Goal: Task Accomplishment & Management: Use online tool/utility

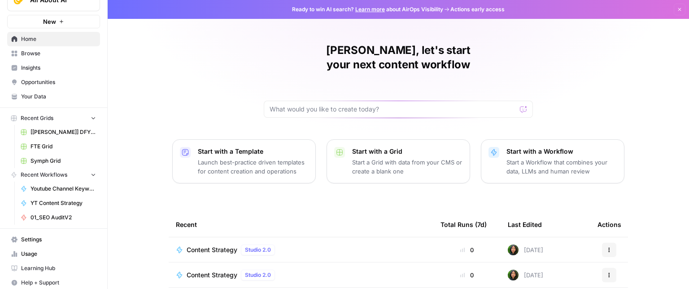
scroll to position [21, 0]
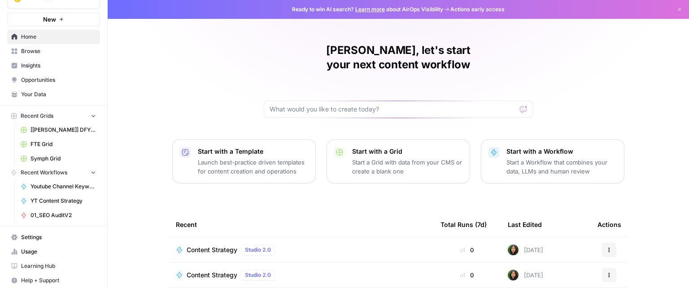
click at [56, 184] on span "Youtube Channel Keyword Research" at bounding box center [64, 186] width 66 height 8
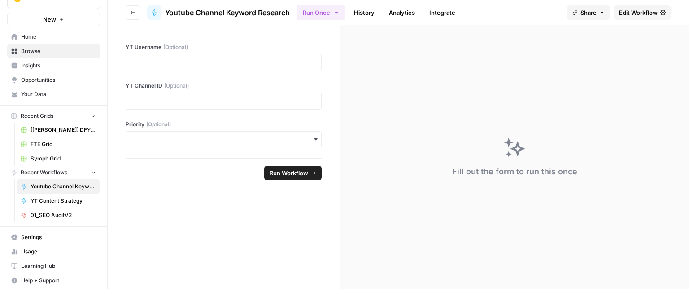
click at [647, 9] on span "Edit Workflow" at bounding box center [638, 12] width 39 height 9
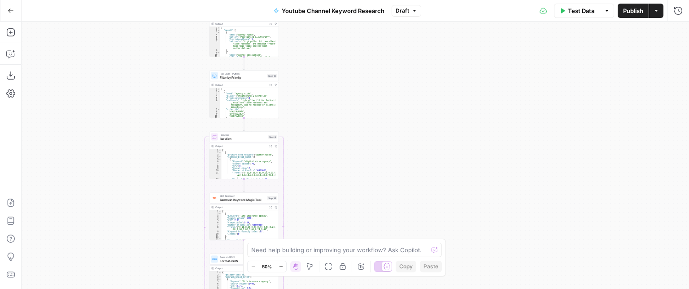
drag, startPoint x: 417, startPoint y: 41, endPoint x: 307, endPoint y: 250, distance: 235.9
click at [307, 250] on body "All About AI New Home Browse Insights Opportunities Your Data Recent Grids [[PE…" at bounding box center [344, 144] width 689 height 289
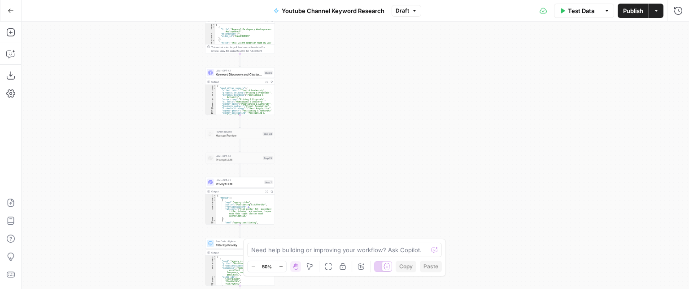
drag, startPoint x: 302, startPoint y: 48, endPoint x: 303, endPoint y: 185, distance: 136.9
click at [297, 214] on div "Workflow Input Settings Inputs Workflow Workflow Step 29 Output Expand Output C…" at bounding box center [356, 155] width 668 height 267
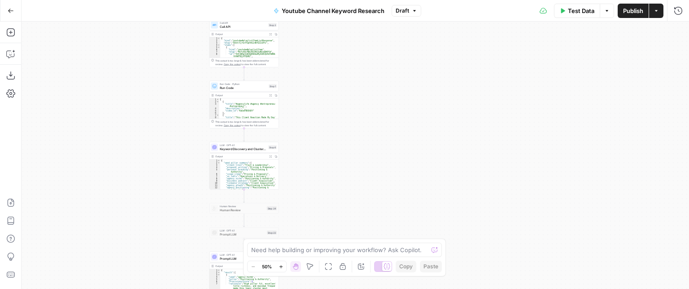
drag, startPoint x: 309, startPoint y: 68, endPoint x: 316, endPoint y: 165, distance: 97.2
click at [316, 192] on div "Workflow Input Settings Inputs Workflow Workflow Step 29 Output Expand Output C…" at bounding box center [356, 155] width 668 height 267
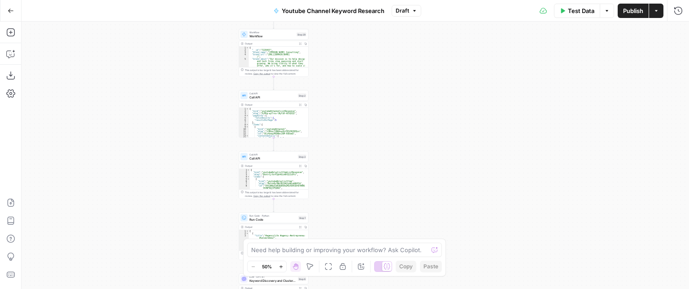
drag, startPoint x: 344, startPoint y: 104, endPoint x: 356, endPoint y: 141, distance: 38.9
click at [356, 141] on div "Workflow Input Settings Inputs Workflow Workflow Step 29 Output Expand Output C…" at bounding box center [356, 155] width 668 height 267
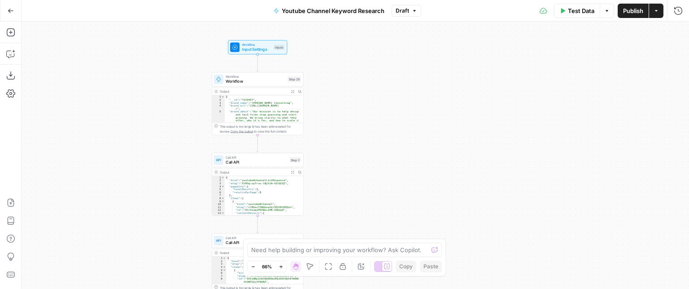
drag, startPoint x: 347, startPoint y: 98, endPoint x: 350, endPoint y: 113, distance: 15.1
click at [350, 113] on div "Workflow Input Settings Inputs Workflow Workflow Step 29 Output Expand Output C…" at bounding box center [356, 155] width 668 height 267
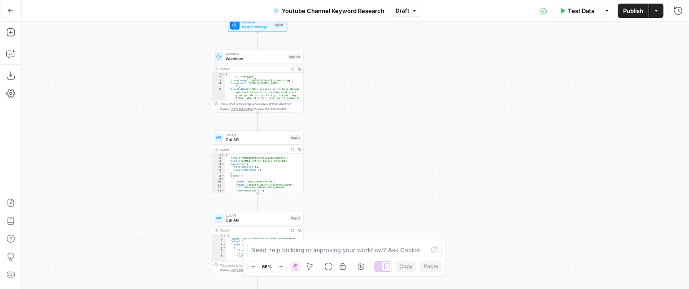
click at [356, 74] on div "Workflow Input Settings Inputs Workflow Workflow Step 29 Output Expand Output C…" at bounding box center [356, 155] width 668 height 267
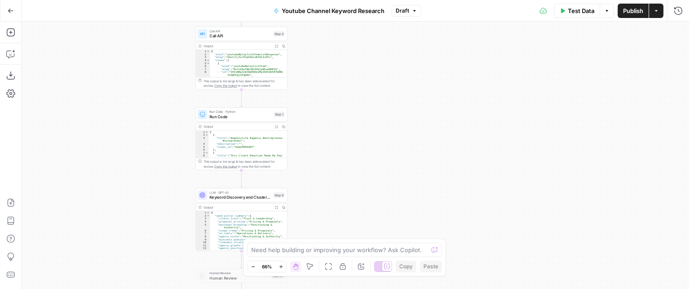
click at [364, 129] on div "Workflow Input Settings Inputs Workflow Workflow Step 29 Output Expand Output C…" at bounding box center [356, 155] width 668 height 267
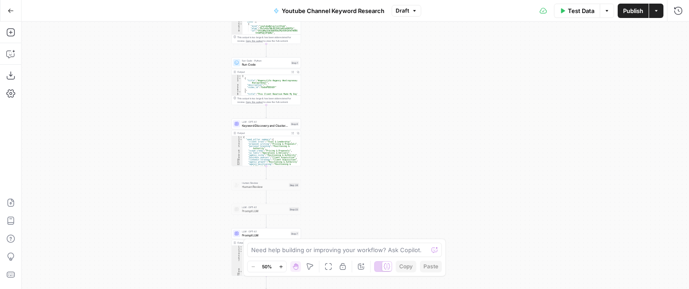
drag, startPoint x: 370, startPoint y: 146, endPoint x: 362, endPoint y: 82, distance: 64.7
click at [362, 82] on div "Workflow Input Settings Inputs Workflow Workflow Step 29 Output Expand Output C…" at bounding box center [356, 155] width 668 height 267
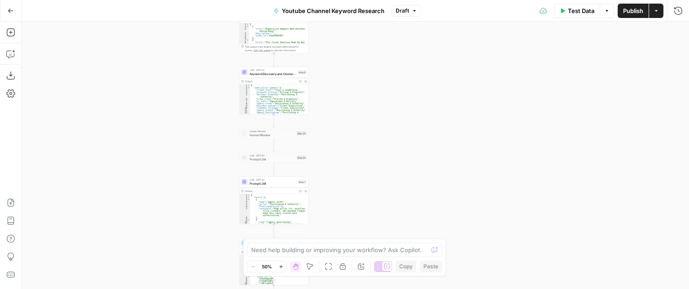
drag, startPoint x: 368, startPoint y: 140, endPoint x: 373, endPoint y: 117, distance: 23.6
click at [373, 117] on div "Workflow Input Settings Inputs Workflow Workflow Step 29 Output Expand Output C…" at bounding box center [356, 155] width 668 height 267
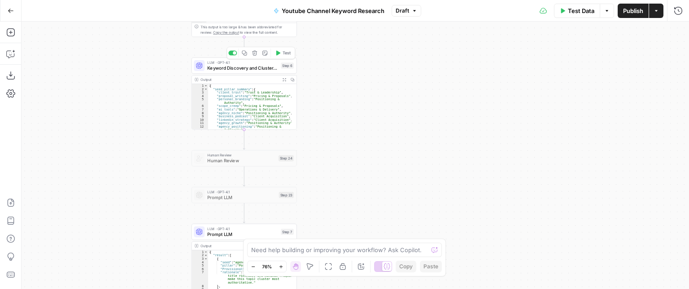
click at [256, 68] on span "Keyword Discovery and Clustering" at bounding box center [242, 68] width 71 height 7
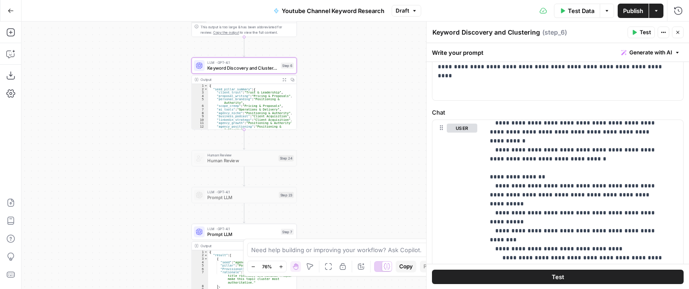
scroll to position [180, 0]
drag, startPoint x: 618, startPoint y: 204, endPoint x: 618, endPoint y: 171, distance: 33.7
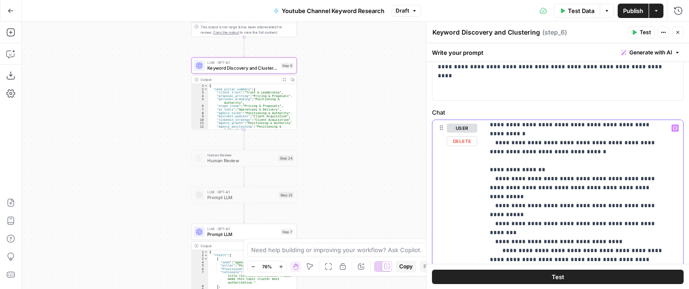
drag, startPoint x: 621, startPoint y: 158, endPoint x: 623, endPoint y: 181, distance: 23.9
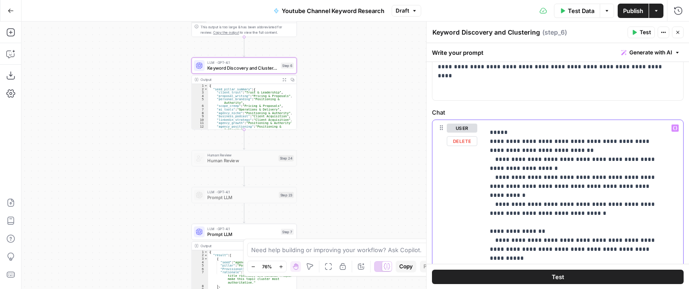
drag, startPoint x: 629, startPoint y: 208, endPoint x: 631, endPoint y: 158, distance: 50.3
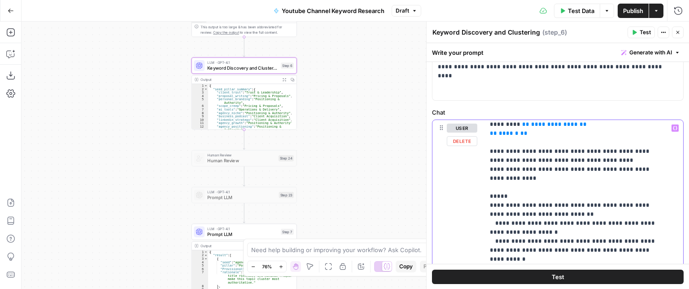
drag, startPoint x: 627, startPoint y: 232, endPoint x: 620, endPoint y: 204, distance: 29.0
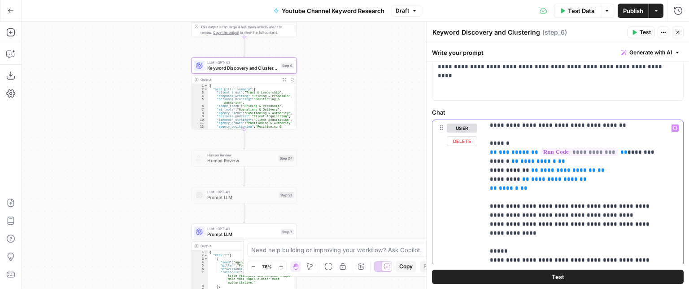
scroll to position [0, 0]
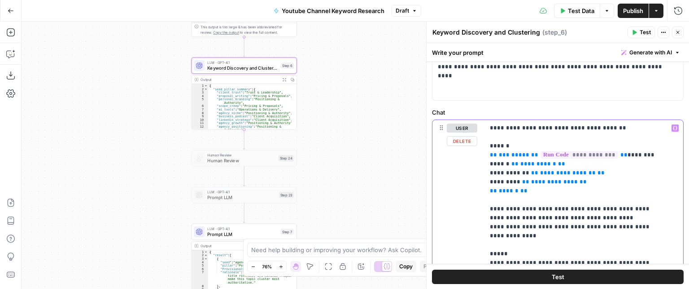
drag, startPoint x: 623, startPoint y: 165, endPoint x: 619, endPoint y: 121, distance: 43.7
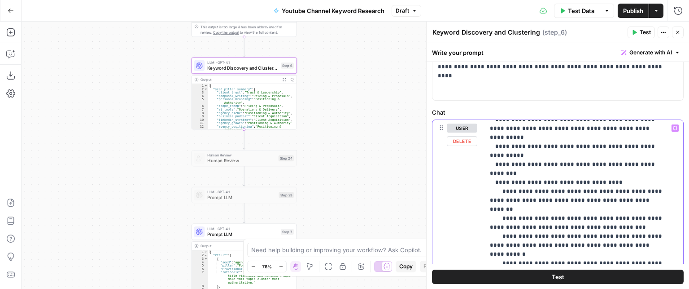
scroll to position [360, 0]
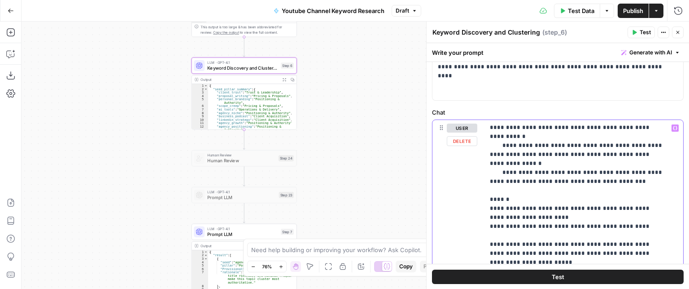
drag, startPoint x: 619, startPoint y: 159, endPoint x: 390, endPoint y: 172, distance: 229.7
click at [339, 107] on div "Workflow Input Settings Inputs Workflow Workflow Step 29 Output Expand Output C…" at bounding box center [356, 155] width 668 height 267
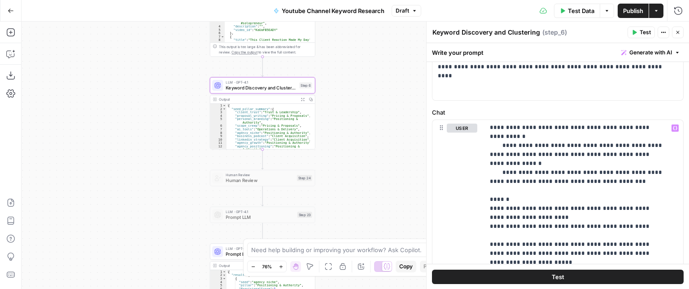
drag, startPoint x: 354, startPoint y: 105, endPoint x: 359, endPoint y: 105, distance: 4.9
click at [357, 105] on div "Workflow Input Settings Inputs Workflow Workflow Step 29 Output Expand Output C…" at bounding box center [356, 155] width 668 height 267
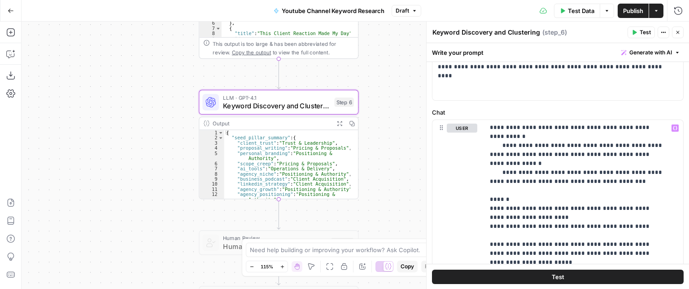
drag, startPoint x: 377, startPoint y: 149, endPoint x: 405, endPoint y: 165, distance: 32.1
click at [405, 165] on div "Workflow Input Settings Inputs Workflow Workflow Step 29 Output Expand Output C…" at bounding box center [356, 155] width 668 height 267
click at [351, 140] on div at bounding box center [354, 164] width 10 height 69
type textarea "**********"
click at [313, 165] on div "{ "seed_pillar_summary" : { "client_trust" : "Trust & Leadership" , "proposal_w…" at bounding box center [288, 169] width 126 height 79
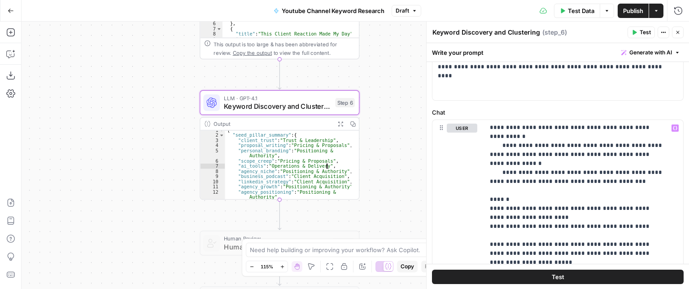
scroll to position [0, 0]
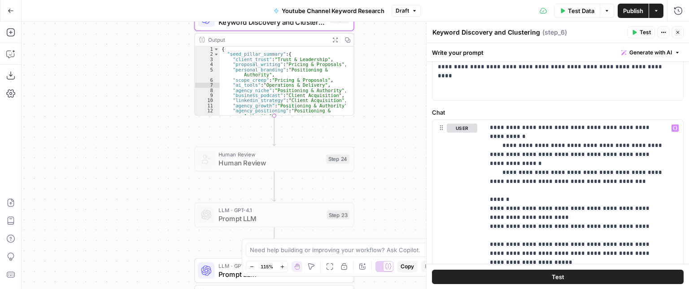
drag, startPoint x: 387, startPoint y: 164, endPoint x: 388, endPoint y: 110, distance: 53.4
click at [388, 110] on div "Workflow Input Settings Inputs Workflow Workflow Step 29 Output Expand Output C…" at bounding box center [356, 155] width 668 height 267
click at [681, 28] on button "Close" at bounding box center [678, 32] width 12 height 12
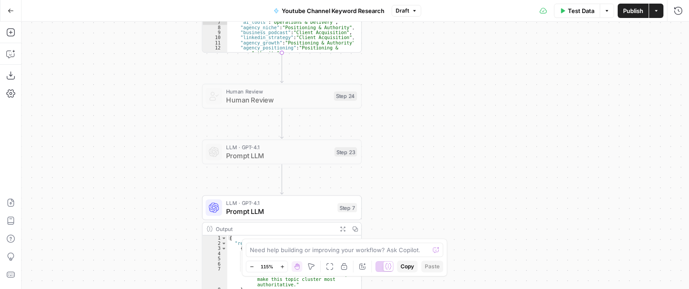
drag, startPoint x: 531, startPoint y: 74, endPoint x: 542, endPoint y: 35, distance: 40.0
click at [541, 37] on div "Workflow Input Settings Inputs Workflow Workflow Step 29 Output Expand Output C…" at bounding box center [356, 155] width 668 height 267
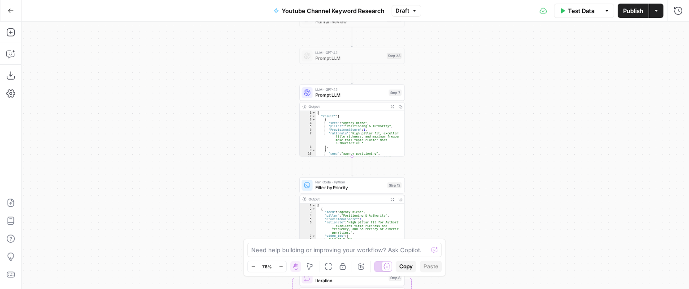
drag, startPoint x: 492, startPoint y: 163, endPoint x: 470, endPoint y: 101, distance: 66.2
click at [479, 110] on div "Workflow Input Settings Inputs Workflow Workflow Step 29 Output Expand Output C…" at bounding box center [356, 155] width 668 height 267
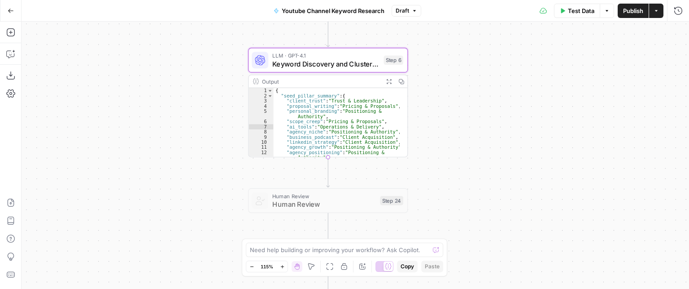
drag, startPoint x: 460, startPoint y: 53, endPoint x: 484, endPoint y: 267, distance: 214.6
click at [484, 267] on div "Workflow Input Settings Inputs Workflow Workflow Step 29 Output Expand Output C…" at bounding box center [356, 155] width 668 height 267
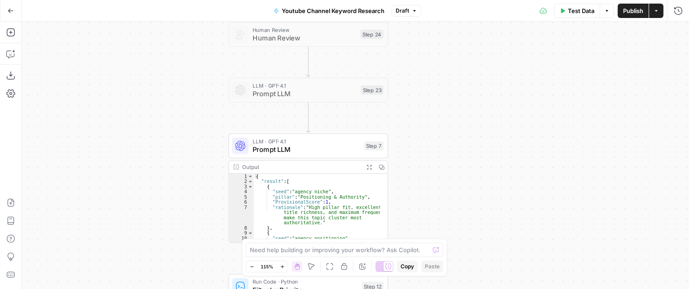
drag, startPoint x: 497, startPoint y: 201, endPoint x: 477, endPoint y: 27, distance: 174.8
click at [478, 25] on div "Workflow Input Settings Inputs Workflow Workflow Step 29 Output Expand Output C…" at bounding box center [356, 155] width 668 height 267
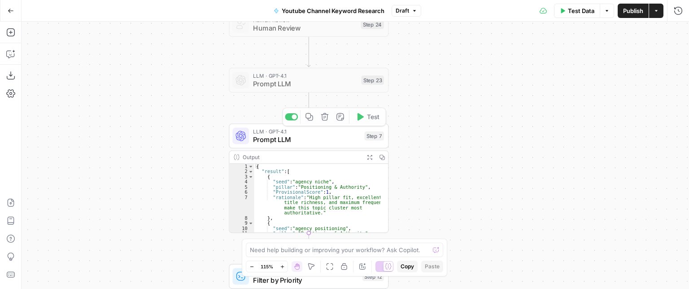
drag, startPoint x: 487, startPoint y: 152, endPoint x: 474, endPoint y: 118, distance: 36.1
click at [491, 123] on div "Workflow Input Settings Inputs Workflow Workflow Step 29 Output Expand Output C…" at bounding box center [356, 155] width 668 height 267
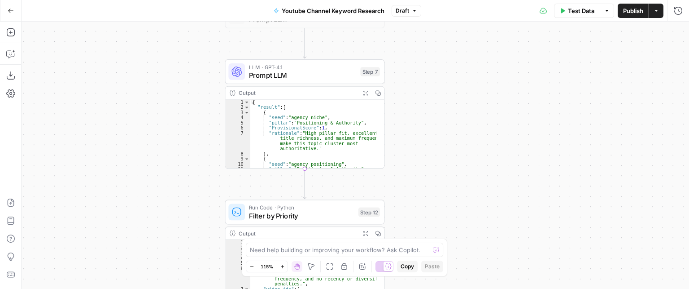
click at [308, 71] on span "Prompt LLM" at bounding box center [302, 75] width 107 height 10
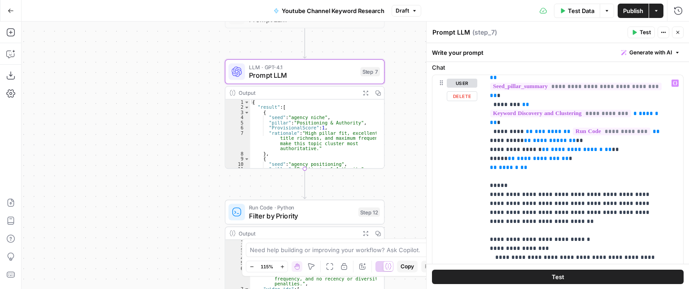
scroll to position [90, 0]
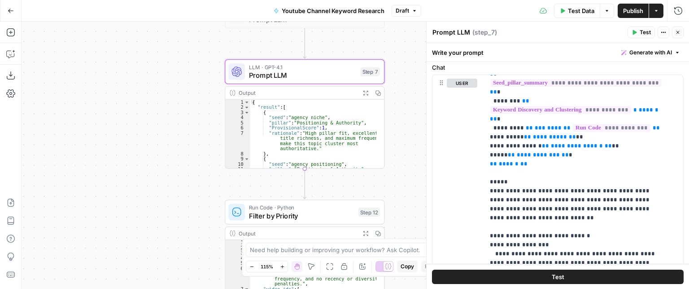
click at [682, 28] on button "Close" at bounding box center [678, 32] width 12 height 12
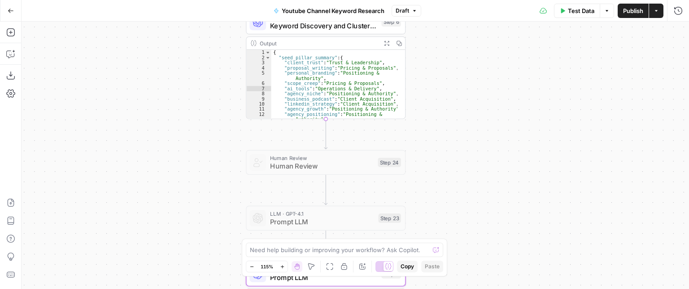
drag, startPoint x: 436, startPoint y: 54, endPoint x: 457, endPoint y: 256, distance: 203.1
click at [457, 256] on div "Workflow Input Settings Inputs Workflow Workflow Step 29 Output Expand Output C…" at bounding box center [356, 155] width 668 height 267
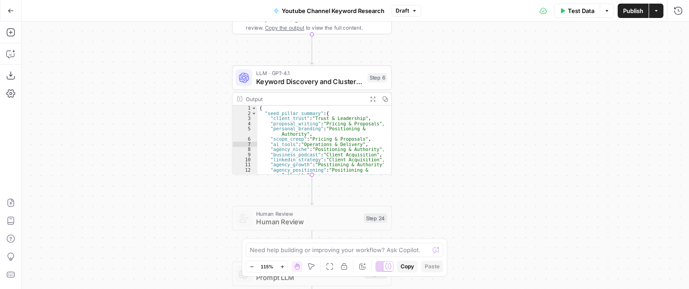
click at [435, 109] on div "Workflow Input Settings Inputs Workflow Workflow Step 29 Output Expand Output C…" at bounding box center [356, 155] width 668 height 267
click at [365, 77] on div "LLM · GPT-4.1 Keyword Discovery and Clustering Step 6 Copy step Delete step Add…" at bounding box center [312, 78] width 152 height 18
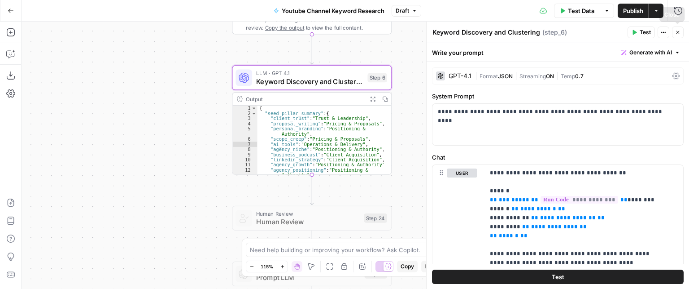
click at [674, 35] on button "Close" at bounding box center [678, 32] width 12 height 12
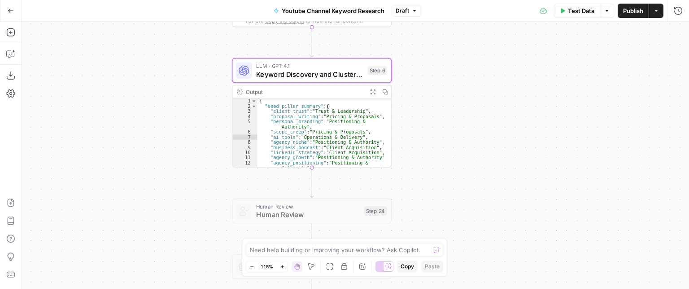
drag, startPoint x: 494, startPoint y: 193, endPoint x: 476, endPoint y: 126, distance: 70.1
click at [498, 139] on div "Workflow Input Settings Inputs Workflow Workflow Step 29 Output Expand Output C…" at bounding box center [356, 155] width 668 height 267
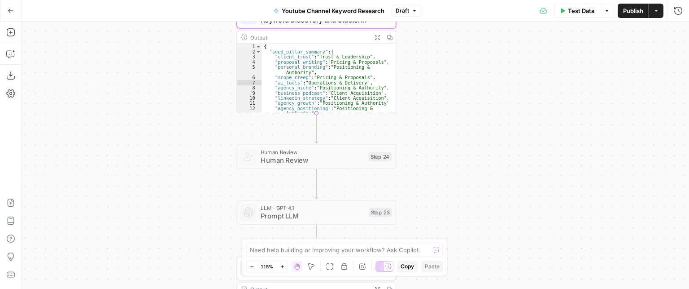
click at [420, 121] on div "Workflow Input Settings Inputs Workflow Workflow Step 29 Output Expand Output C…" at bounding box center [356, 155] width 668 height 267
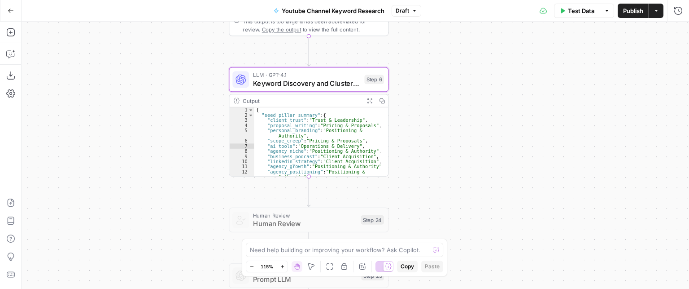
click at [347, 79] on span "Keyword Discovery and Clustering" at bounding box center [306, 83] width 107 height 10
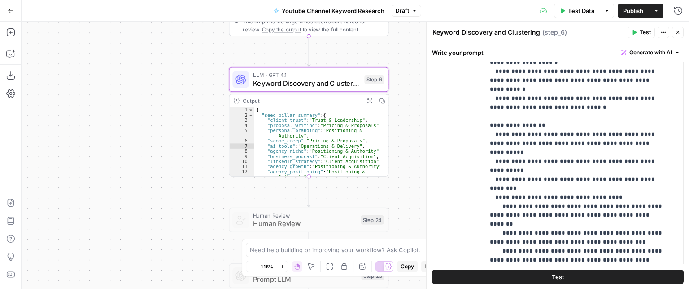
scroll to position [224, 0]
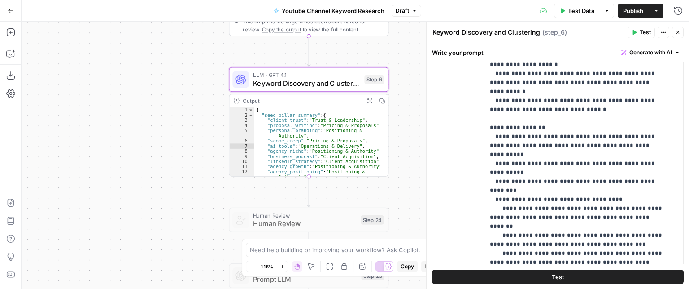
click at [680, 30] on icon "button" at bounding box center [678, 32] width 5 height 5
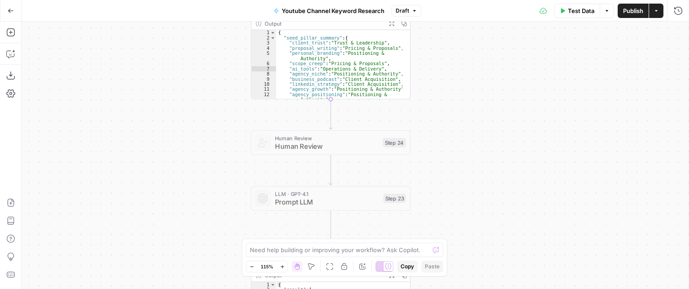
drag, startPoint x: 461, startPoint y: 107, endPoint x: 468, endPoint y: 98, distance: 11.9
click at [468, 98] on div "Workflow Input Settings Inputs Workflow Workflow Step 29 Output Expand Output C…" at bounding box center [356, 155] width 668 height 267
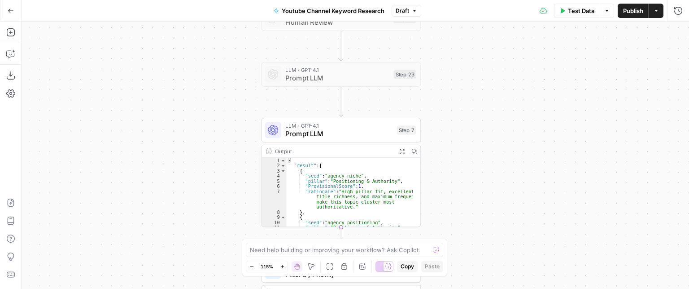
drag, startPoint x: 493, startPoint y: 106, endPoint x: 498, endPoint y: 90, distance: 16.5
click at [498, 90] on div "Workflow Input Settings Inputs Workflow Workflow Step 29 Output Expand Output C…" at bounding box center [356, 155] width 668 height 267
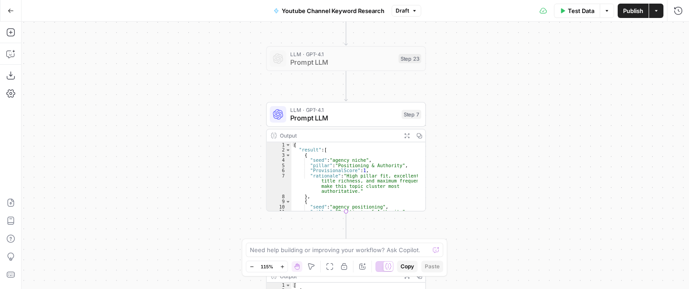
click at [372, 113] on span "Prompt LLM" at bounding box center [343, 118] width 107 height 10
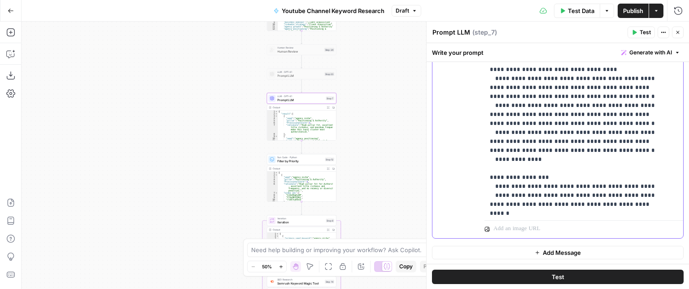
scroll to position [0, 0]
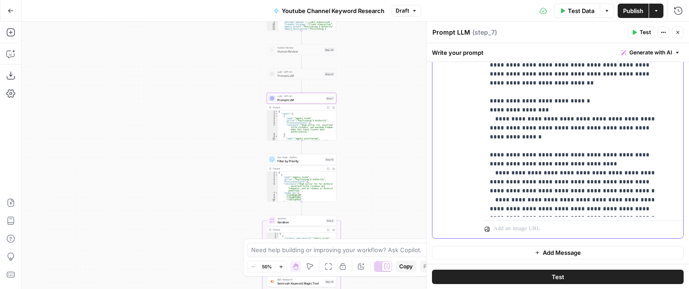
drag, startPoint x: 562, startPoint y: 190, endPoint x: 566, endPoint y: 85, distance: 105.5
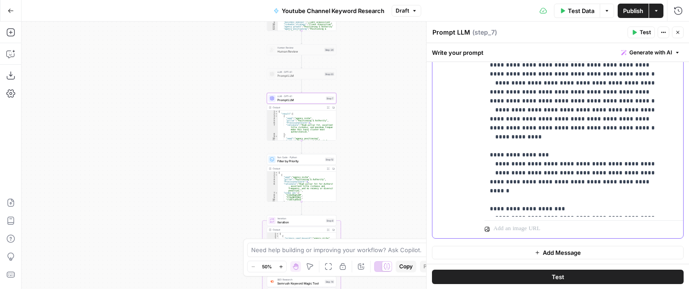
scroll to position [135, 0]
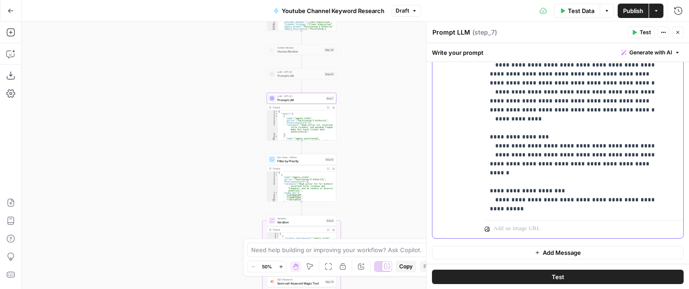
click at [613, 125] on p "**********" at bounding box center [577, 96] width 175 height 754
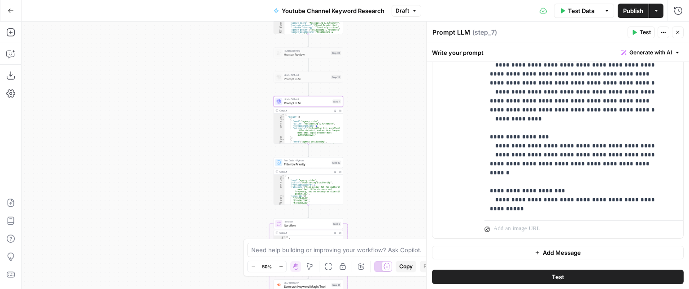
drag, startPoint x: 389, startPoint y: 107, endPoint x: 395, endPoint y: 111, distance: 7.1
click at [396, 110] on div "Workflow Input Settings Inputs Workflow Workflow Step 29 Output Expand Output C…" at bounding box center [356, 155] width 668 height 267
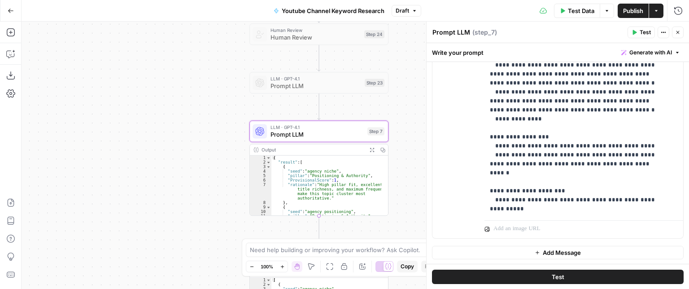
drag, startPoint x: 393, startPoint y: 102, endPoint x: 422, endPoint y: 148, distance: 53.9
click at [422, 148] on div "Workflow Input Settings Inputs Workflow Workflow Step 29 Output Expand Output C…" at bounding box center [356, 155] width 668 height 267
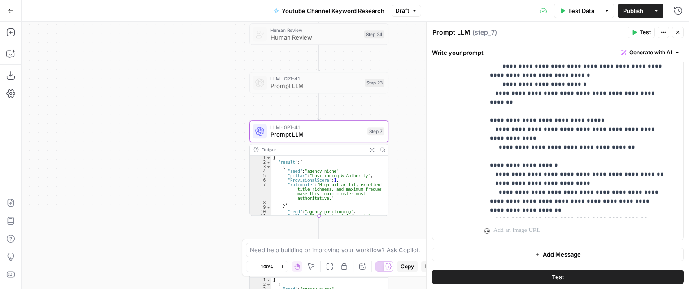
scroll to position [314, 0]
